Goal: Task Accomplishment & Management: Complete application form

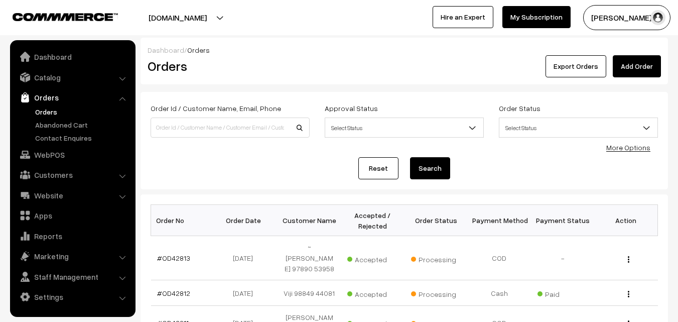
scroll to position [50, 0]
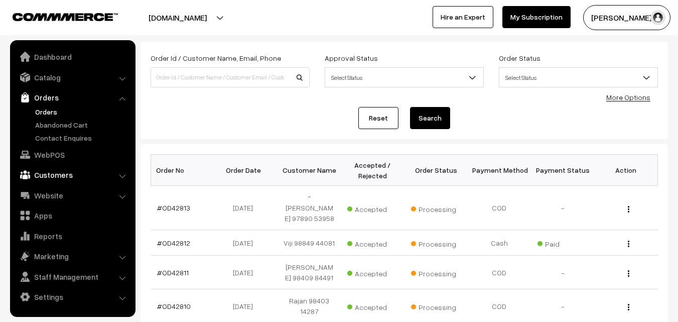
click at [61, 171] on link "Customers" at bounding box center [72, 175] width 119 height 18
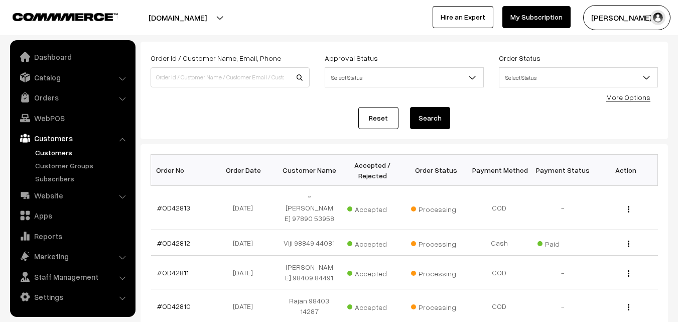
click at [62, 148] on link "Customers" at bounding box center [82, 152] width 99 height 11
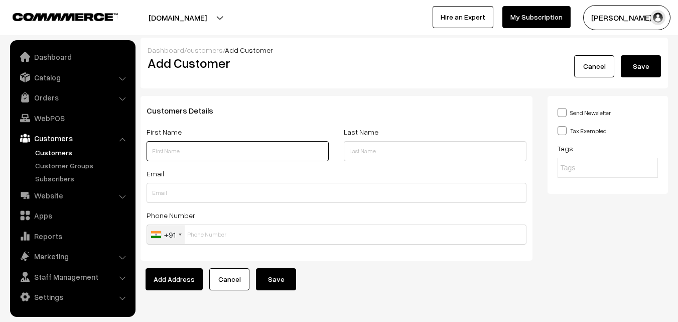
click at [190, 144] on input "text" at bounding box center [238, 151] width 182 height 20
paste input "Nalinisarangan"
paste input "83009 01844"
type input "Nalinisarangan 83009 01844"
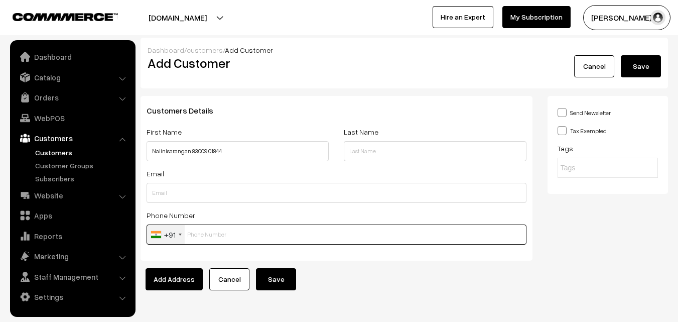
click at [205, 240] on input "text" at bounding box center [337, 234] width 380 height 20
paste input "83009 0184"
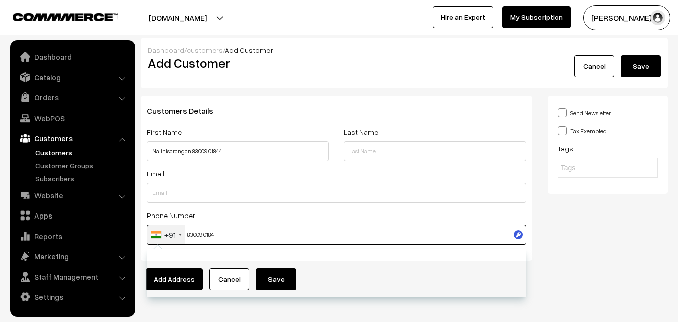
click at [210, 232] on input "83009 0184" at bounding box center [337, 234] width 380 height 20
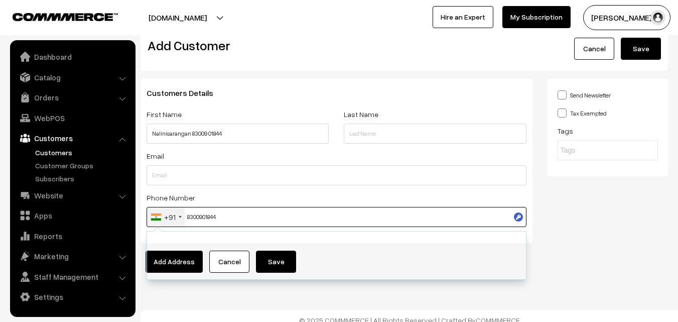
scroll to position [26, 0]
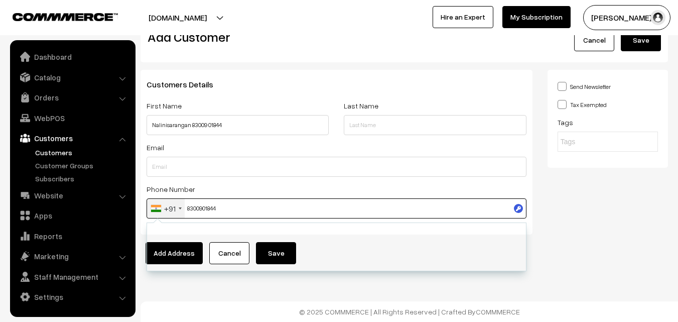
type input "8300901844"
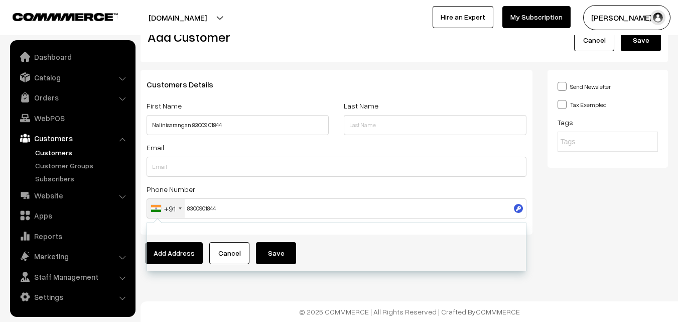
click at [334, 299] on div "Dashboard / customers / Add Customer Add Customer Cancel Save Customers Details…" at bounding box center [339, 148] width 678 height 348
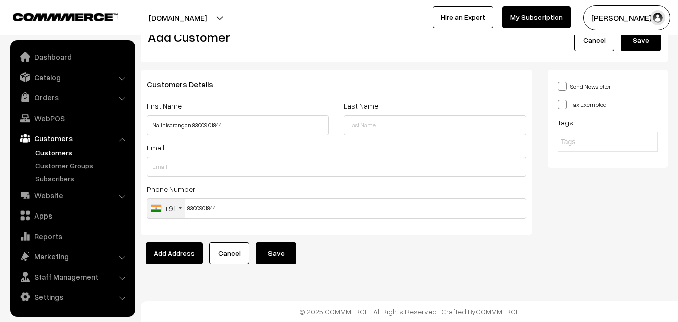
click at [282, 253] on button "Save" at bounding box center [276, 253] width 40 height 22
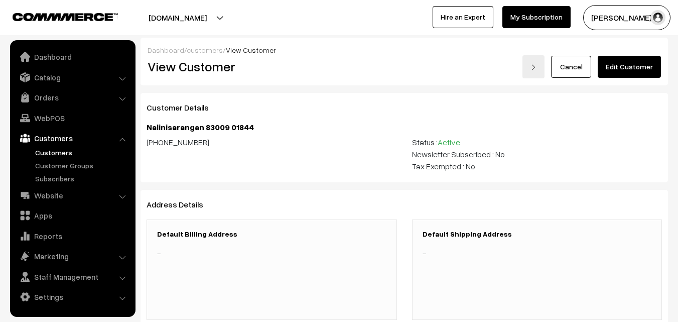
click at [659, 67] on link "Edit Customer" at bounding box center [629, 67] width 63 height 22
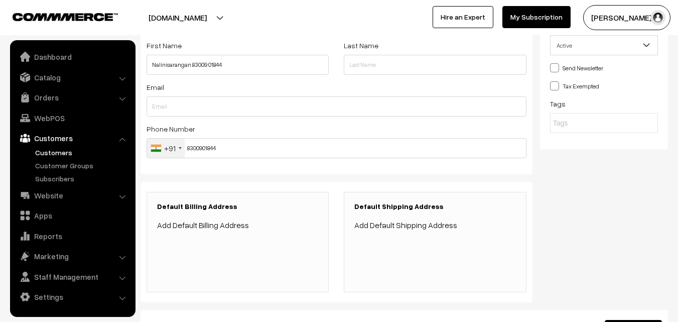
scroll to position [232, 0]
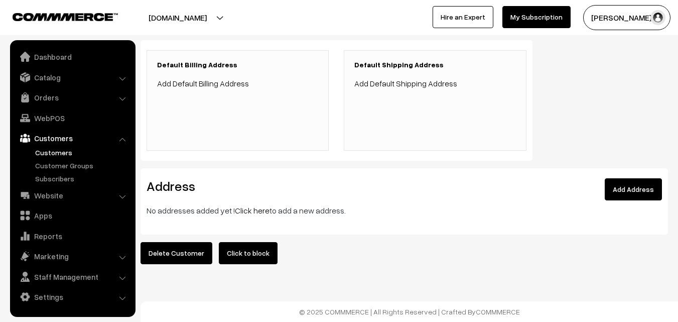
click at [249, 205] on link "Click here" at bounding box center [252, 210] width 35 height 10
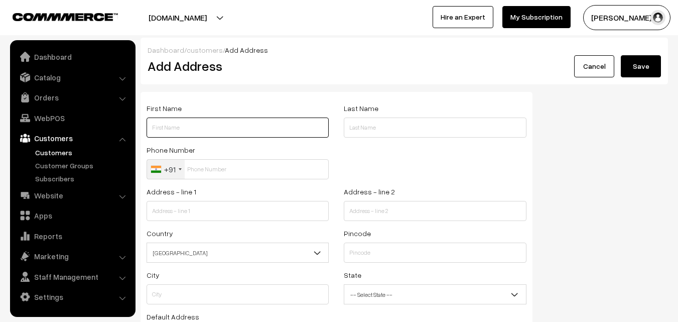
click at [205, 126] on input "text" at bounding box center [238, 127] width 182 height 20
paste input "Nalinisarangan"
paste input "83009 01844"
type input "Nalinisarangan 83009 01844"
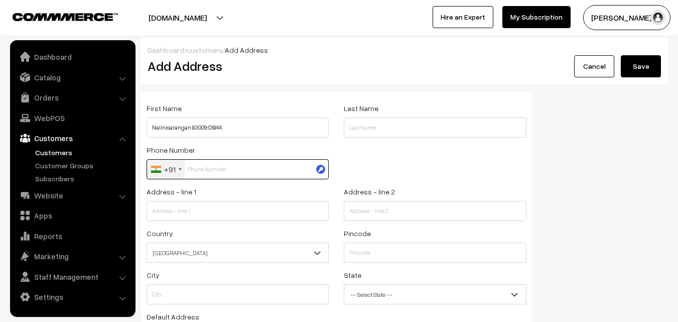
drag, startPoint x: 196, startPoint y: 161, endPoint x: 207, endPoint y: 186, distance: 27.2
click at [197, 161] on input "text" at bounding box center [238, 169] width 182 height 20
paste input "83009 0184"
click at [216, 171] on input "83009 0184" at bounding box center [238, 169] width 182 height 20
type input "8300901844"
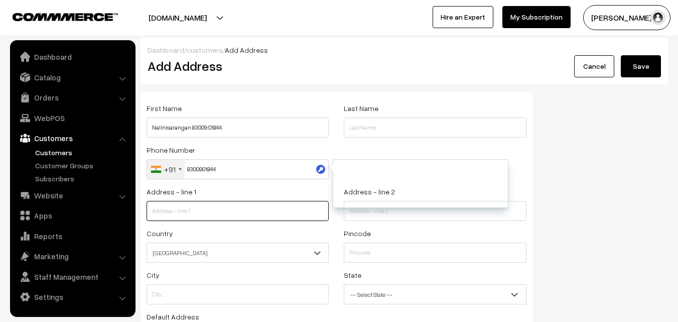
click at [218, 218] on input "text" at bounding box center [238, 211] width 182 height 20
paste input "4 avvai st priyadarshinagar pondicherry605006"
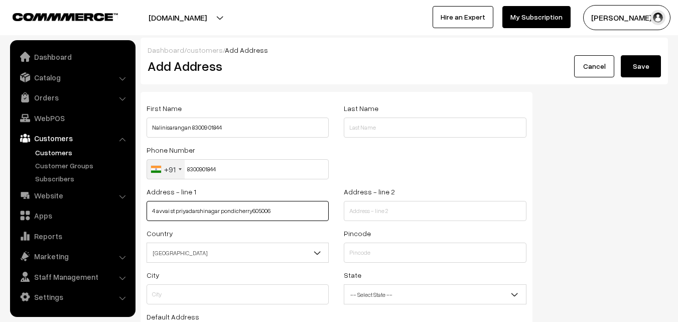
type input "4 avvai st priyadarshinagar pondicherry605006"
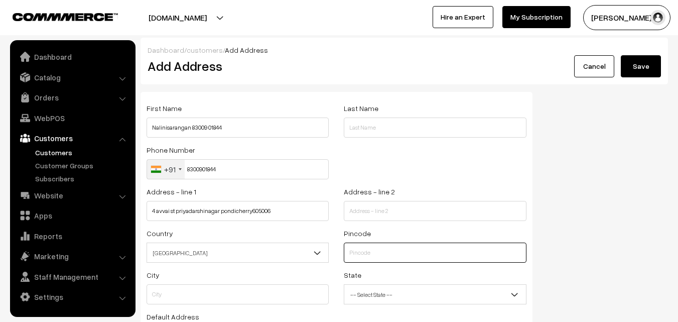
click at [377, 253] on input "text" at bounding box center [435, 252] width 182 height 20
type input "605006"
type input "Pondicherry"
select select "Pondicherry"
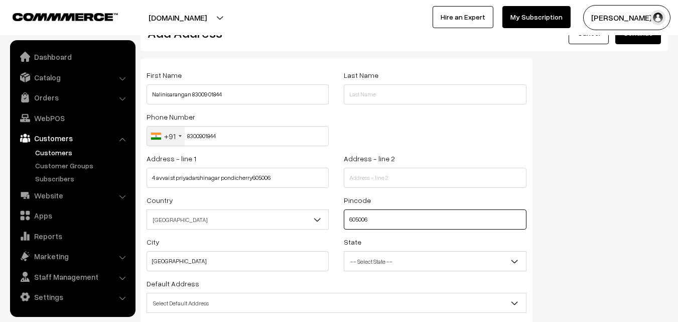
scroll to position [50, 0]
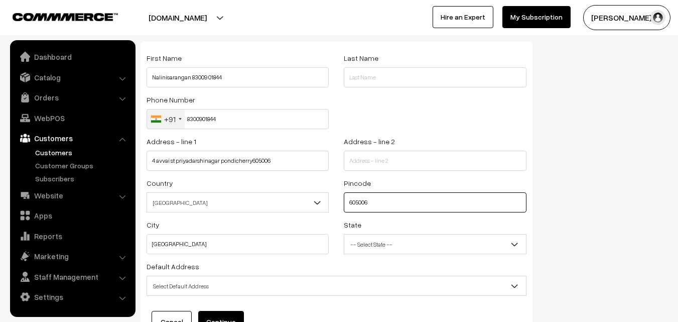
type input "605006"
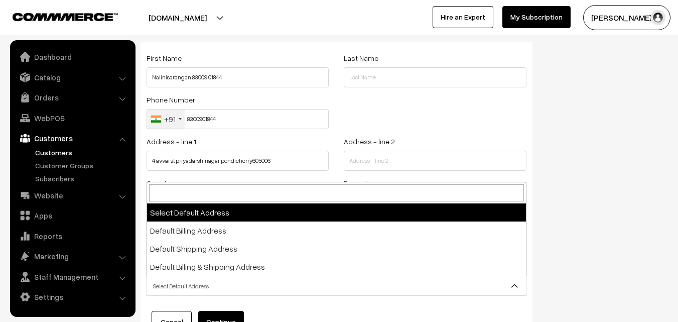
click at [209, 278] on span "Select Default Address" at bounding box center [336, 286] width 379 height 18
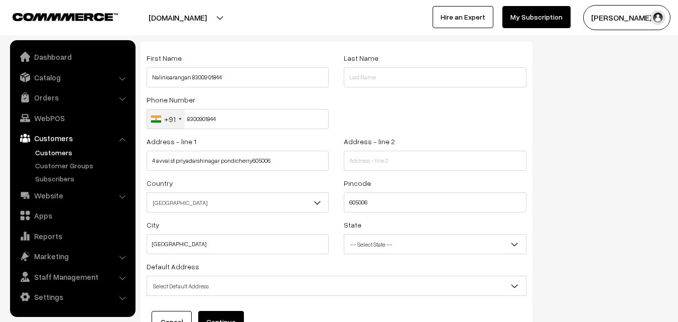
click at [581, 208] on div "First Name Nalinisarangan 83009 01844 Last Name Phone Number +91 United States …" at bounding box center [404, 196] width 542 height 309
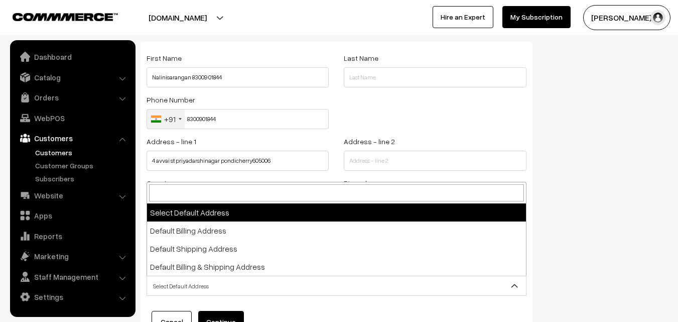
click at [210, 287] on span "Select Default Address" at bounding box center [336, 286] width 379 height 18
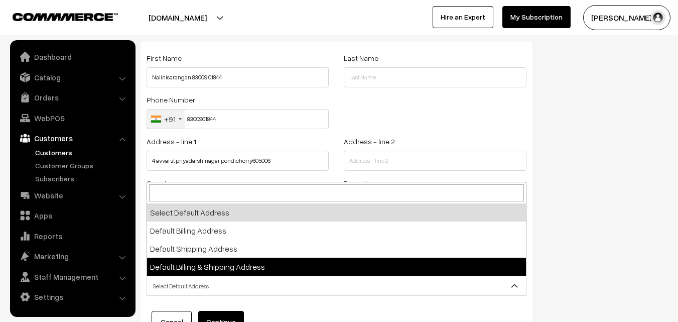
select select "3"
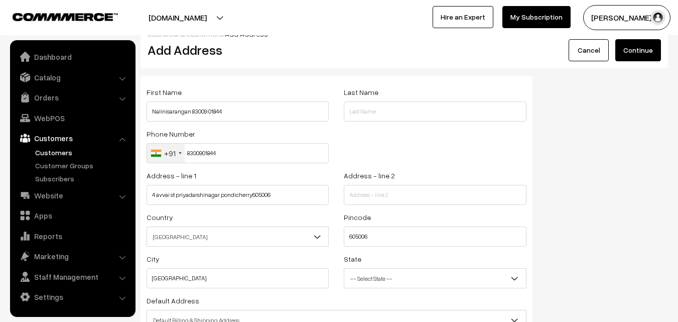
scroll to position [0, 0]
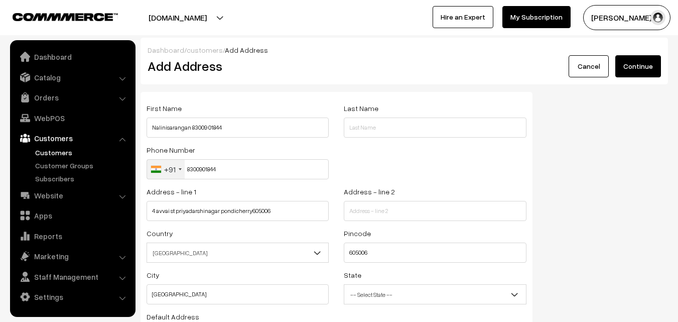
drag, startPoint x: 649, startPoint y: 66, endPoint x: 410, endPoint y: 120, distance: 244.4
click at [648, 66] on button "Continue" at bounding box center [638, 66] width 46 height 22
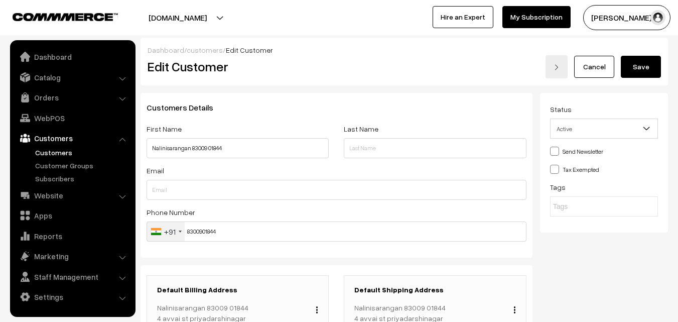
click at [655, 61] on button "Save" at bounding box center [641, 67] width 40 height 22
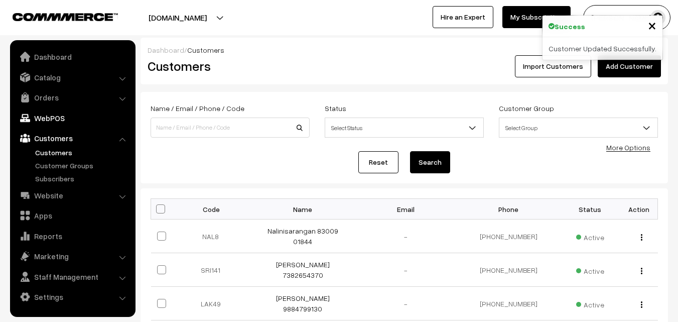
click at [59, 117] on link "WebPOS" at bounding box center [72, 118] width 119 height 18
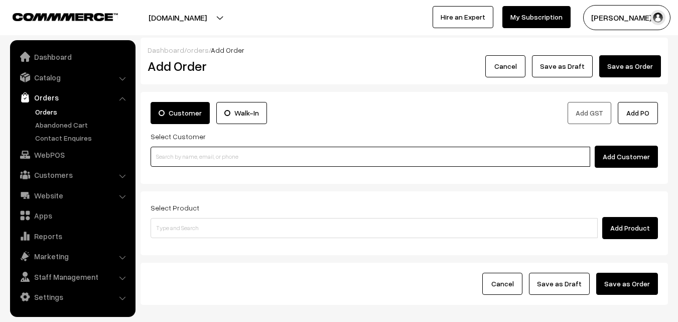
click at [242, 150] on input at bounding box center [371, 157] width 440 height 20
paste input "83009 01844"
click at [179, 154] on input "83009 01844" at bounding box center [371, 157] width 440 height 20
type input "Nalinisarangan 83009 01844 [8300901844]"
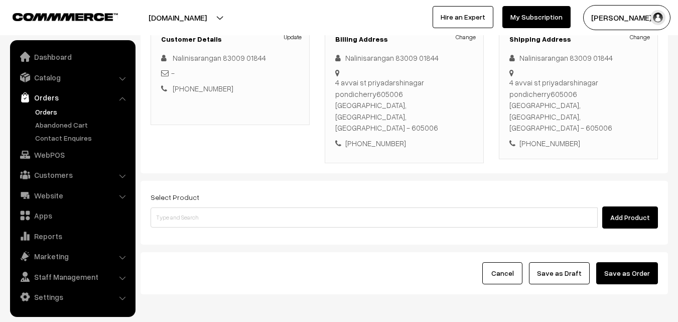
scroll to position [151, 0]
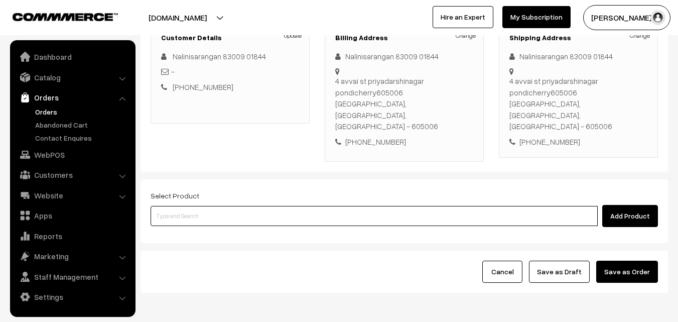
click at [258, 206] on input at bounding box center [374, 216] width 447 height 20
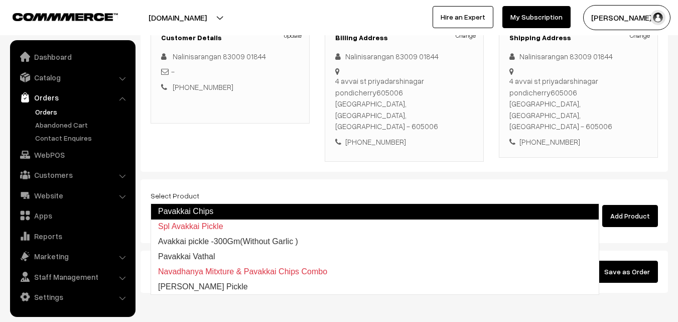
type input "Avakkai pickle -300Gm(Without Garlic )"
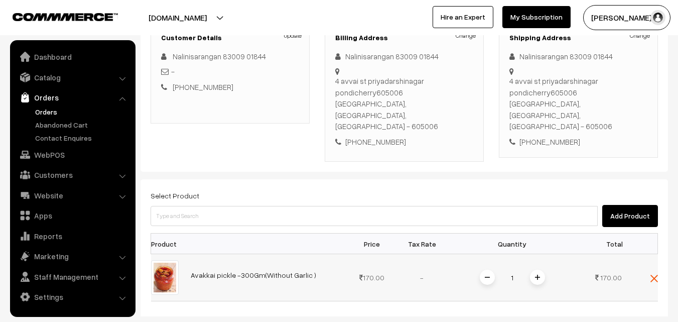
click at [543, 269] on span at bounding box center [537, 276] width 15 height 15
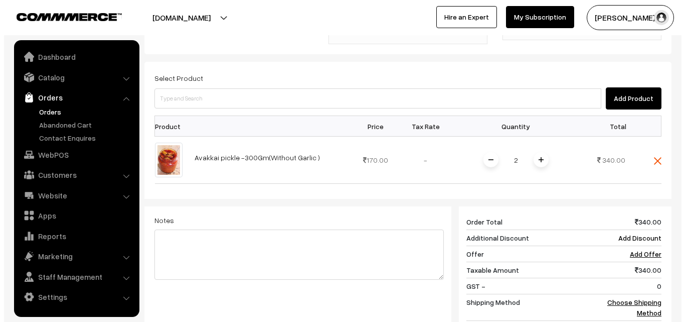
scroll to position [423, 0]
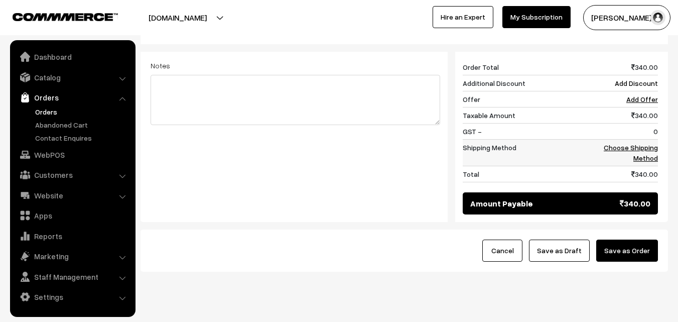
click at [650, 143] on link "Choose Shipping Method" at bounding box center [631, 152] width 54 height 19
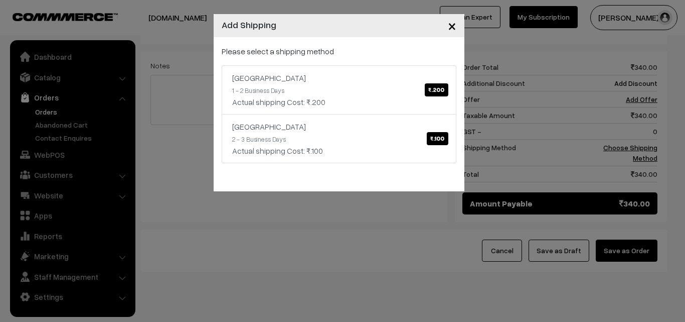
click at [462, 152] on div "Please select a shipping method karnataka ₹.200 1 - 2 Business Days Actual ship…" at bounding box center [339, 114] width 251 height 154
click at [600, 250] on div "× Add Shipping Please select a shipping method karnataka ₹.200 1 - 2 Business D…" at bounding box center [342, 161] width 685 height 322
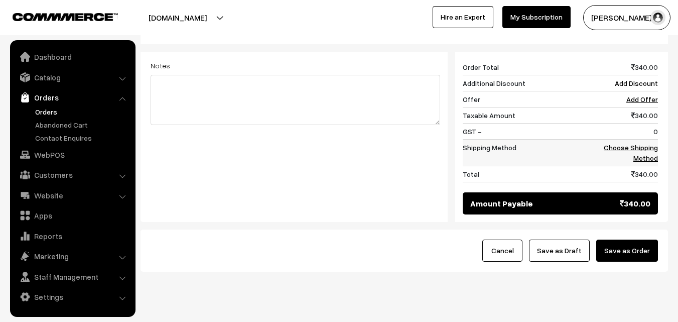
click at [642, 143] on link "Choose Shipping Method" at bounding box center [631, 152] width 54 height 19
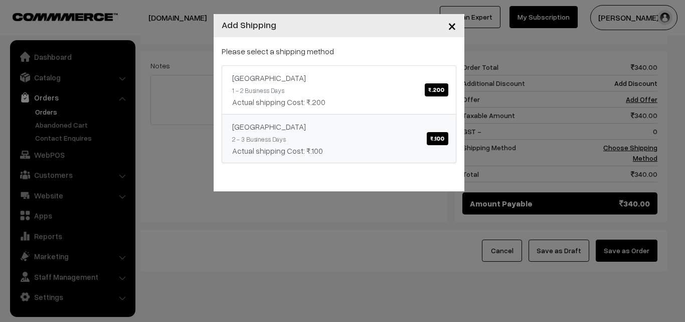
click at [358, 137] on link "Tamilnadu ₹.100 2 - 3 Business Days Actual shipping Cost: ₹.100" at bounding box center [339, 138] width 235 height 49
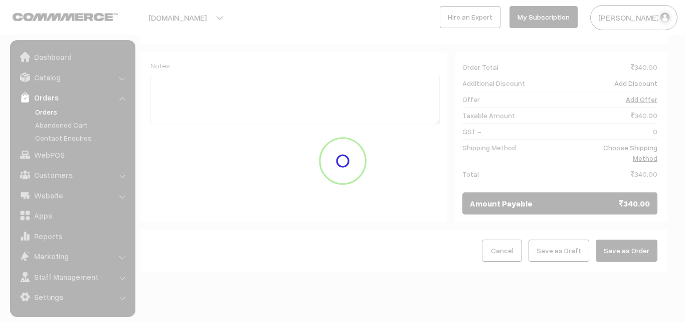
scroll to position [412, 0]
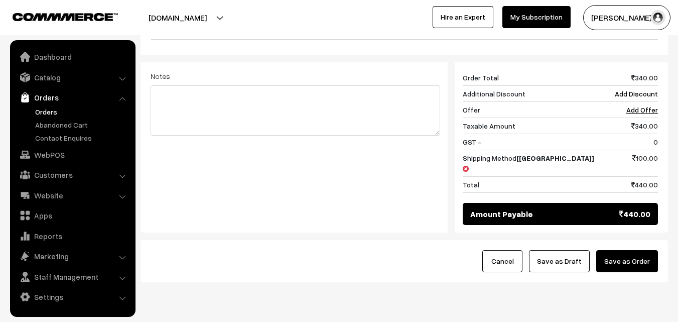
drag, startPoint x: 628, startPoint y: 232, endPoint x: 550, endPoint y: 247, distance: 79.7
click at [625, 250] on button "Save as Order" at bounding box center [627, 261] width 62 height 22
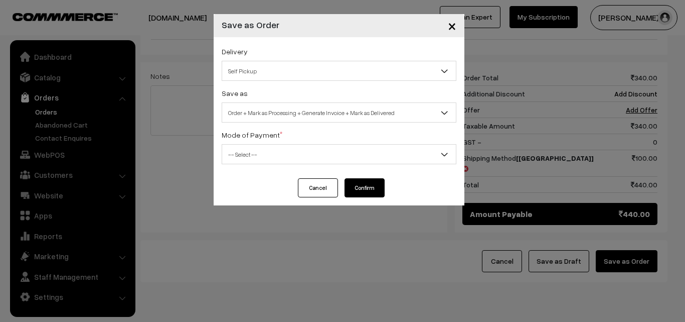
click at [302, 118] on span "Order + Mark as Processing + Generate Invoice + Mark as Delivered" at bounding box center [339, 113] width 234 height 18
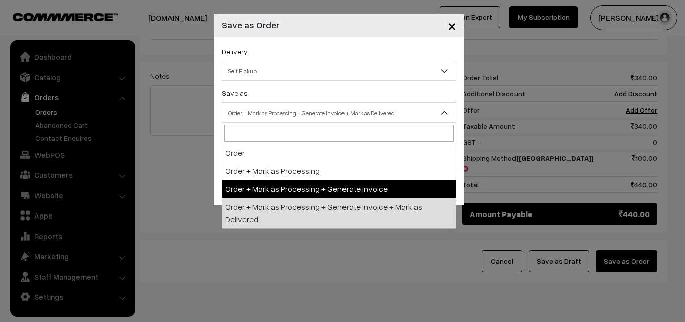
drag, startPoint x: 281, startPoint y: 187, endPoint x: 272, endPoint y: 157, distance: 31.3
select select "3"
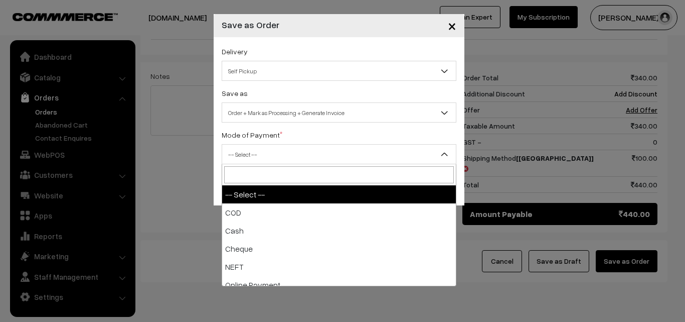
click at [272, 157] on span "-- Select --" at bounding box center [339, 155] width 234 height 18
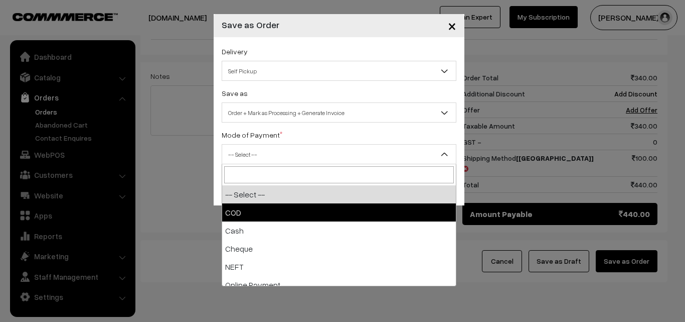
select select "1"
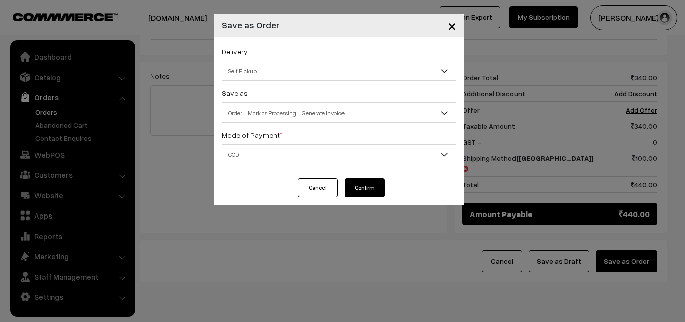
click at [369, 171] on div "Delivery Self Pickup karnataka (₹200) (1 - 2 Business Days) Tamilnadu (₹100) (2…" at bounding box center [339, 107] width 251 height 141
click at [364, 184] on button "Confirm" at bounding box center [365, 187] width 40 height 19
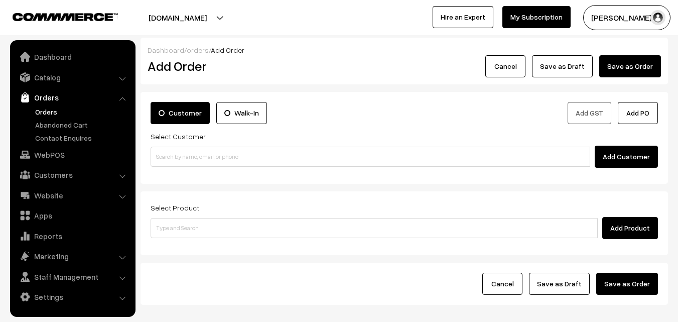
click at [64, 111] on link "Orders" at bounding box center [82, 111] width 99 height 11
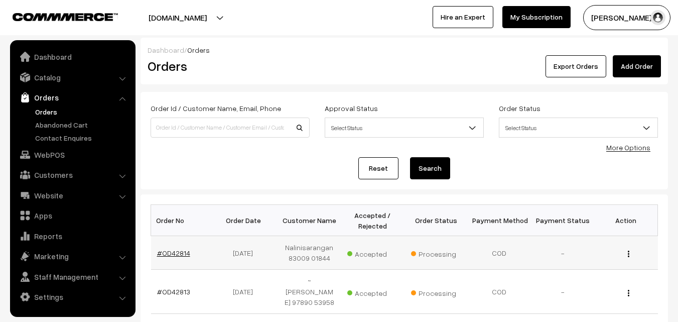
click at [179, 250] on link "#OD42814" at bounding box center [173, 252] width 33 height 9
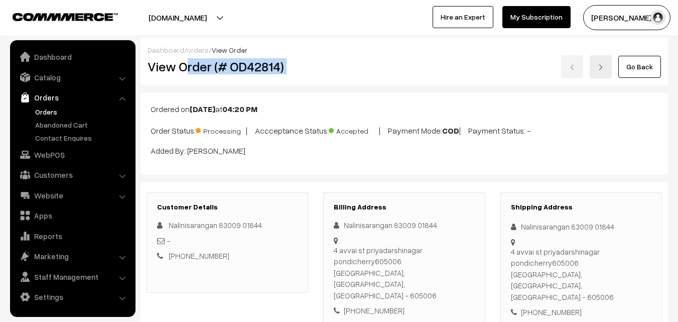
click at [191, 62] on h2 "View Order (# OD42814)" at bounding box center [228, 67] width 161 height 16
drag, startPoint x: 179, startPoint y: 66, endPoint x: 335, endPoint y: 69, distance: 156.6
click at [335, 70] on div "View Order (# OD42814) Go Back" at bounding box center [404, 66] width 528 height 23
copy div "Order (# OD42814)"
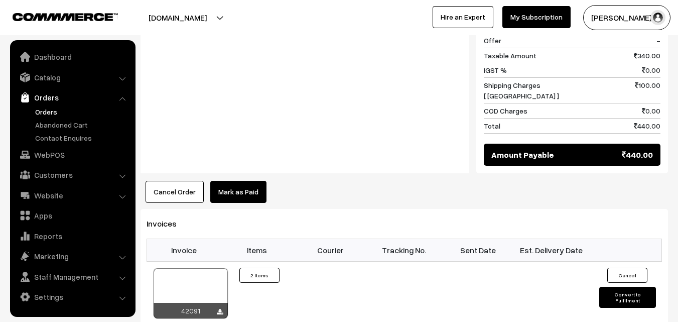
scroll to position [552, 0]
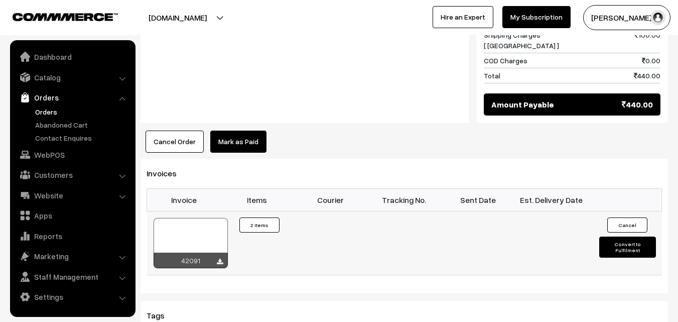
click at [189, 218] on div at bounding box center [191, 243] width 74 height 50
click at [50, 116] on link "Orders" at bounding box center [82, 111] width 99 height 11
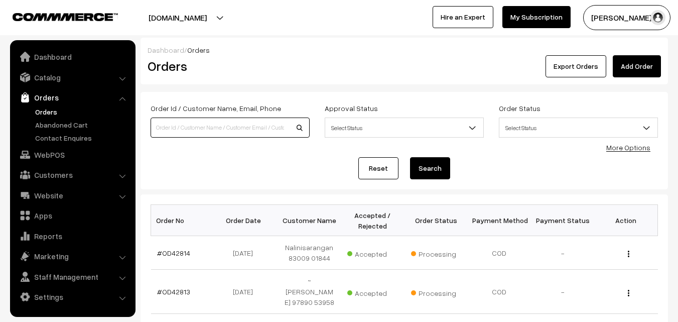
drag, startPoint x: 0, startPoint y: 0, endPoint x: 219, endPoint y: 135, distance: 257.1
click at [185, 128] on input at bounding box center [230, 127] width 159 height 20
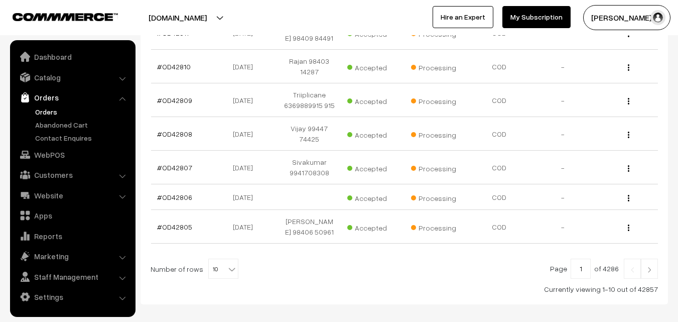
scroll to position [321, 0]
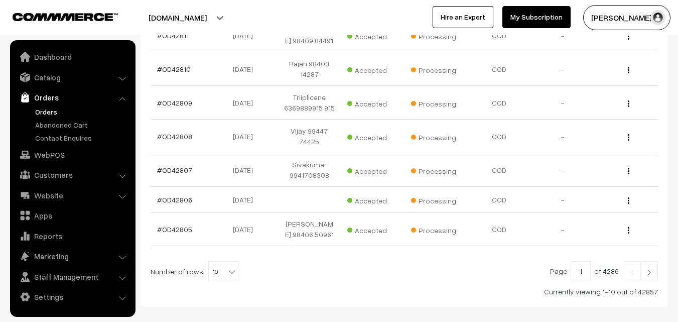
click at [212, 261] on div "Bulk Options Delete Selected Bulk Options Order No Order Date Customer Name Acc…" at bounding box center [404, 90] width 507 height 413
click at [212, 267] on span "10" at bounding box center [223, 271] width 29 height 20
select select "80"
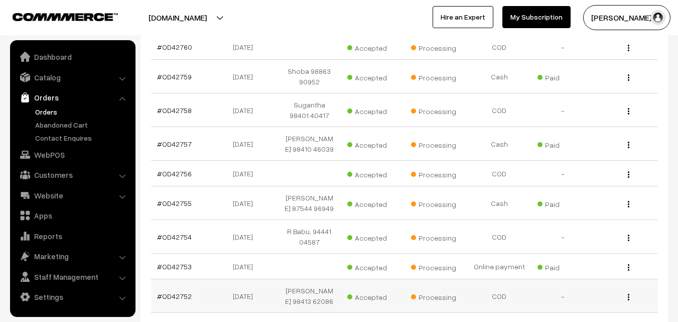
scroll to position [2057, 0]
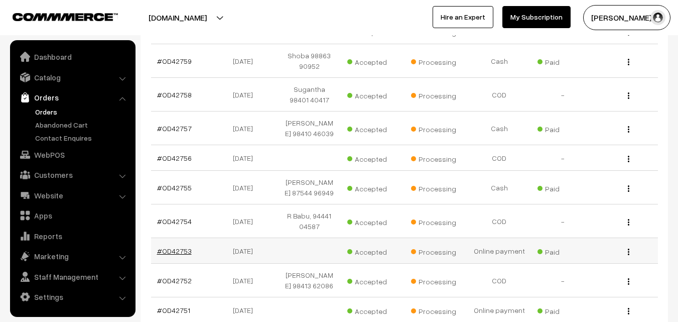
click at [182, 246] on link "#OD42753" at bounding box center [174, 250] width 35 height 9
